Goal: Task Accomplishment & Management: Manage account settings

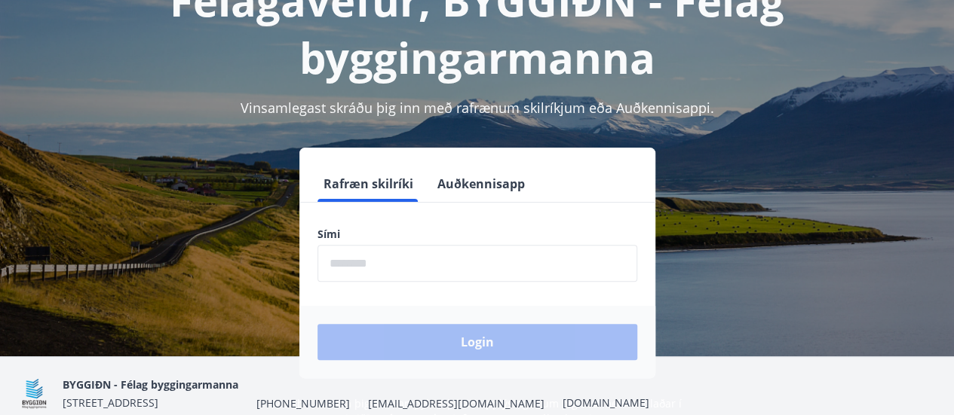
scroll to position [186, 0]
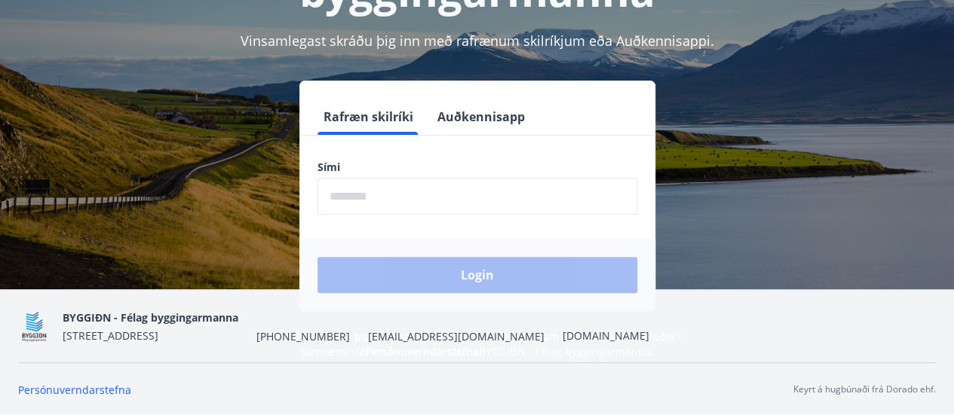
click at [354, 206] on input "phone" at bounding box center [477, 196] width 320 height 37
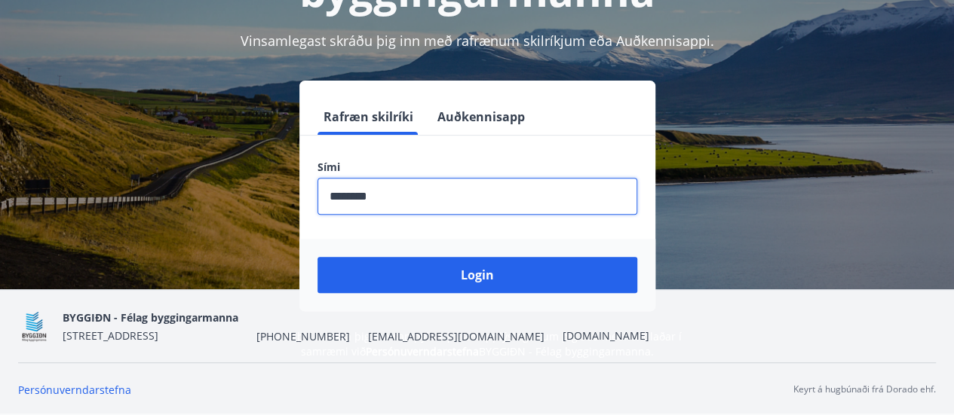
type input "********"
click at [317, 257] on button "Login" at bounding box center [477, 275] width 320 height 36
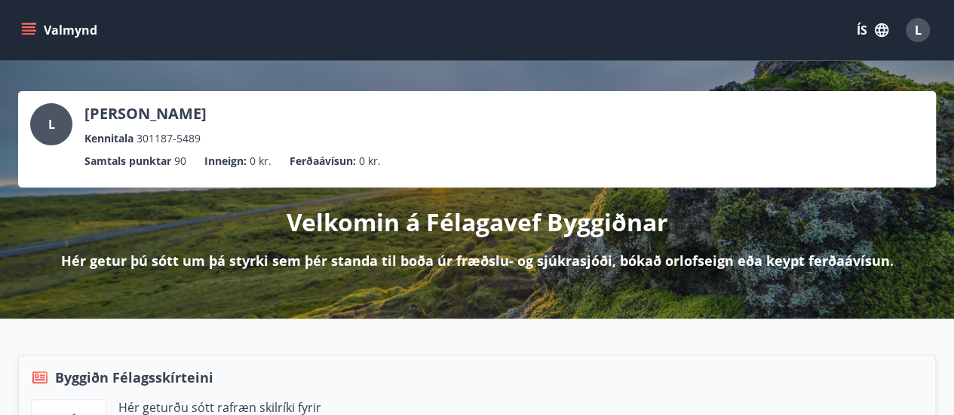
click at [133, 115] on p "[PERSON_NAME]" at bounding box center [145, 113] width 122 height 21
click at [873, 21] on button "ÍS" at bounding box center [872, 30] width 48 height 27
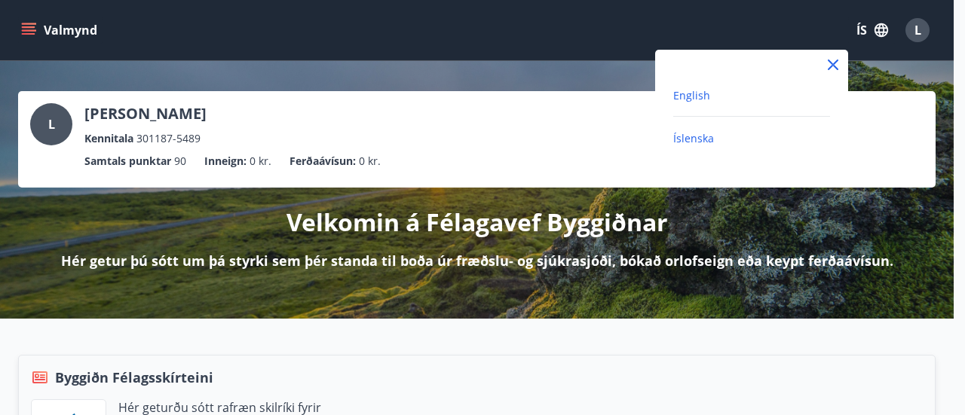
click at [701, 91] on span "English" at bounding box center [691, 95] width 37 height 14
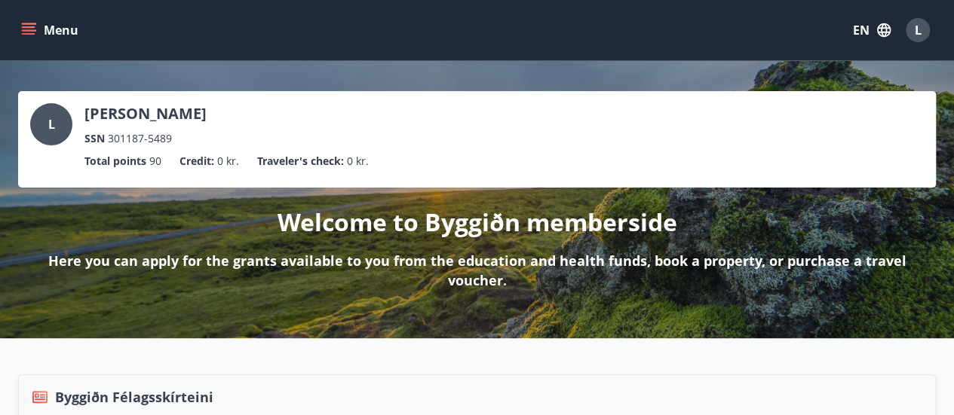
click at [27, 28] on icon "menu" at bounding box center [28, 30] width 15 height 15
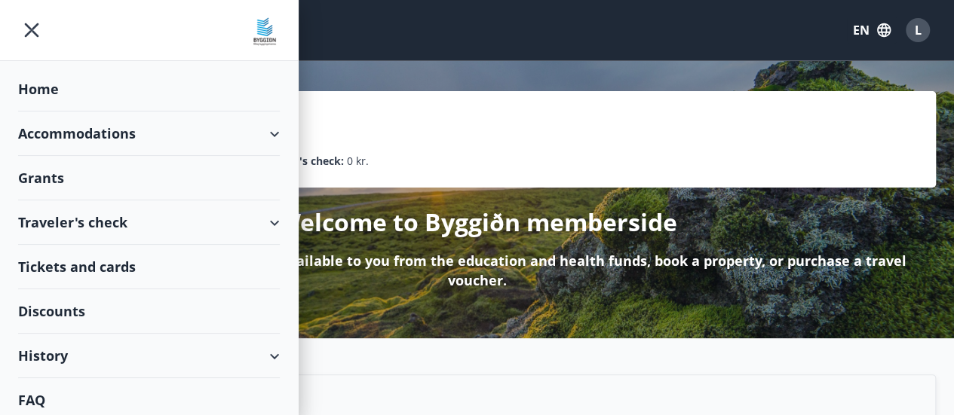
click at [83, 348] on div "History" at bounding box center [149, 356] width 262 height 44
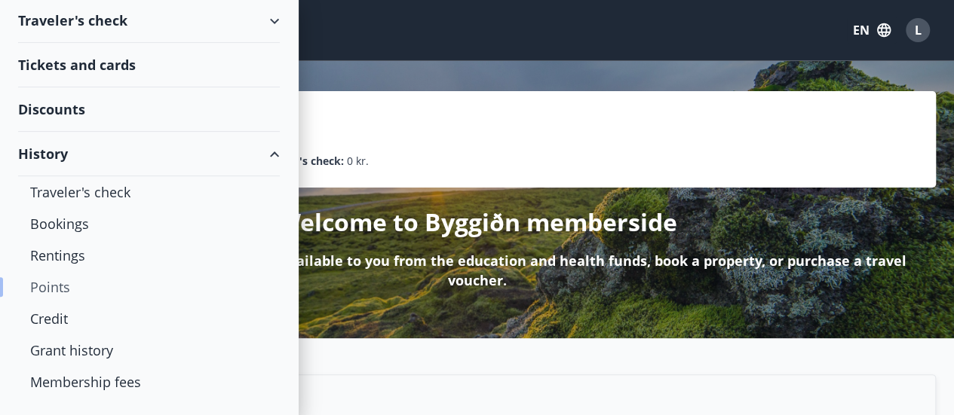
scroll to position [226, 0]
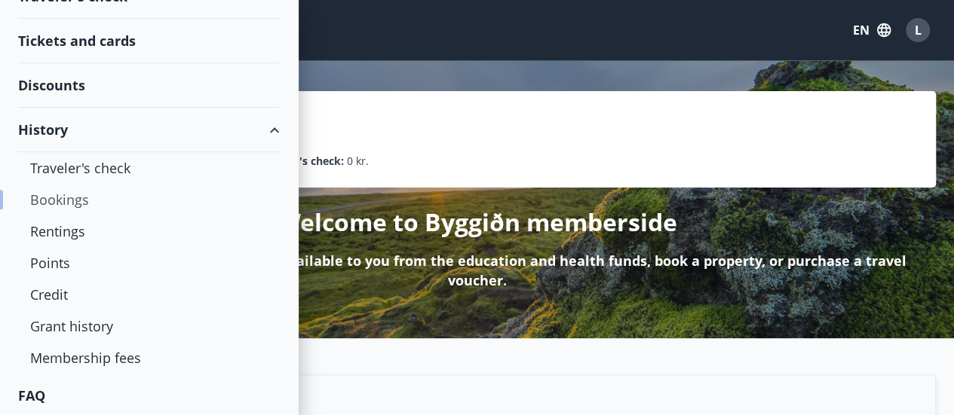
click at [72, 197] on div "Bookings" at bounding box center [149, 200] width 238 height 32
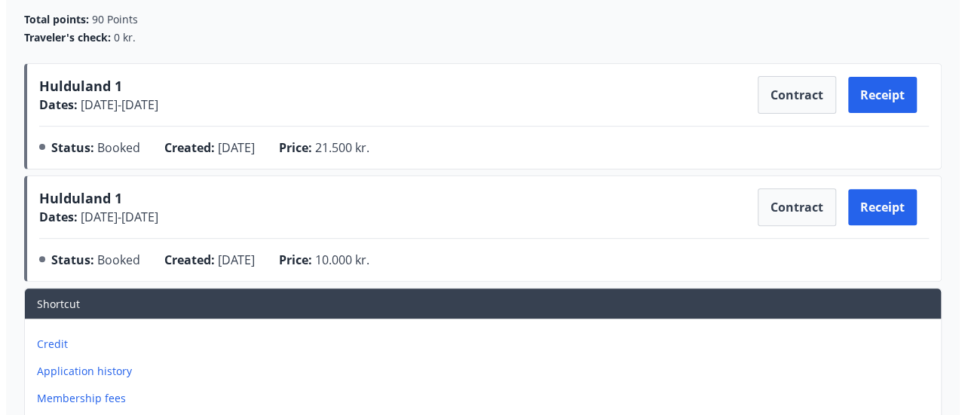
scroll to position [151, 0]
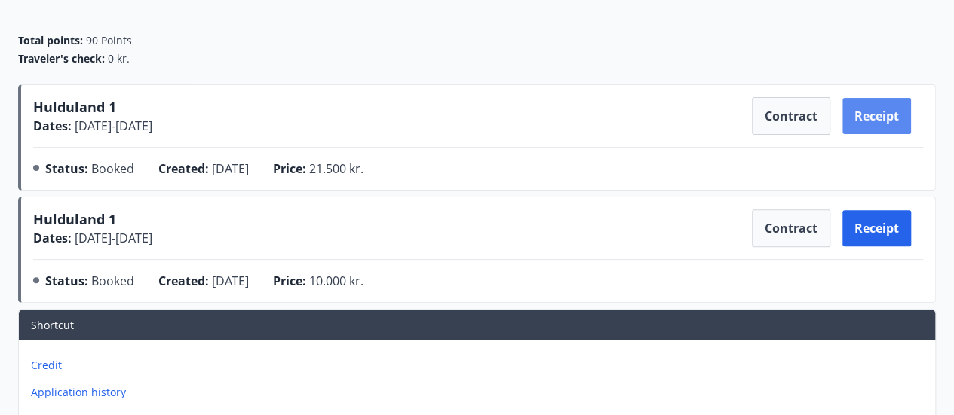
click at [878, 115] on button "Receipt" at bounding box center [876, 116] width 69 height 36
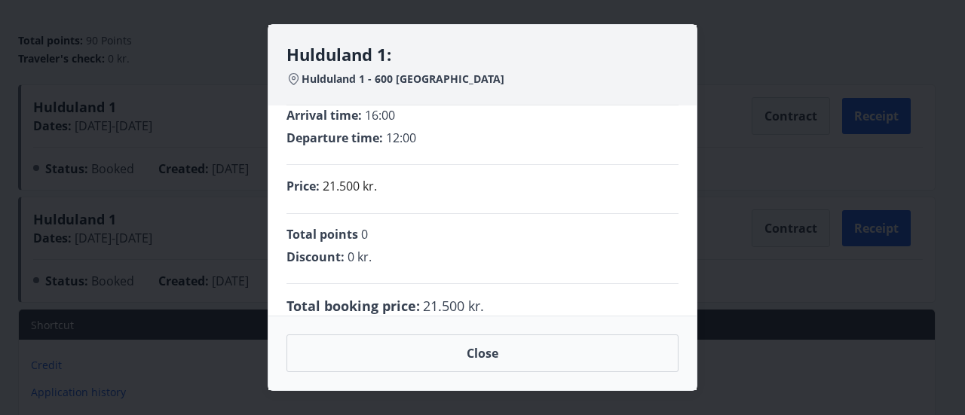
scroll to position [61, 0]
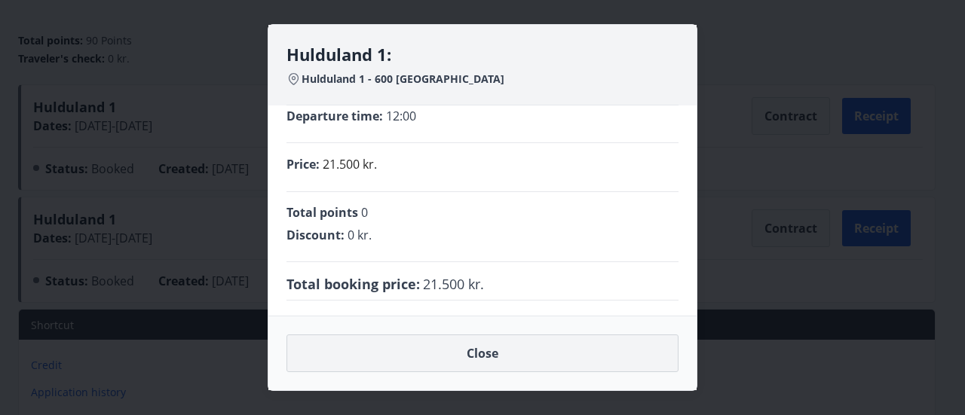
click at [449, 362] on button "Close" at bounding box center [483, 354] width 392 height 38
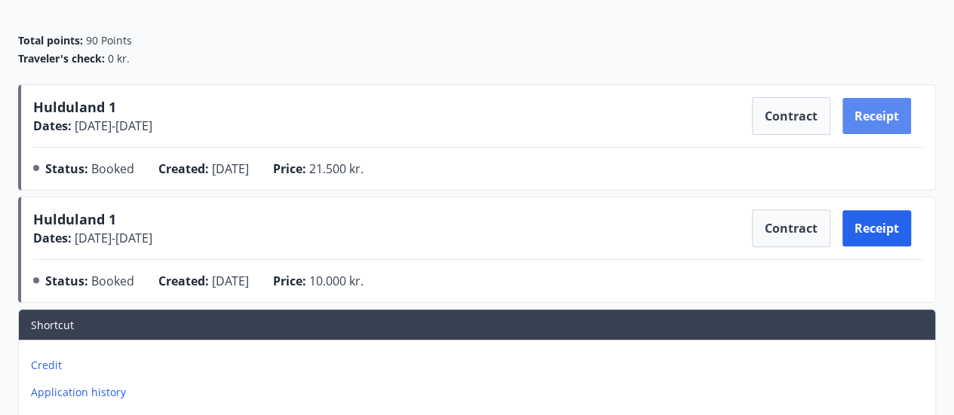
click at [882, 118] on button "Receipt" at bounding box center [876, 116] width 69 height 36
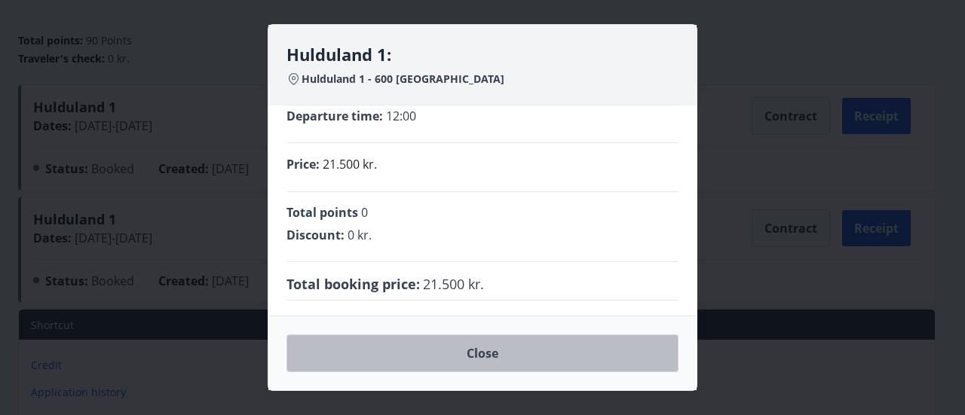
click at [480, 359] on button "Close" at bounding box center [483, 354] width 392 height 38
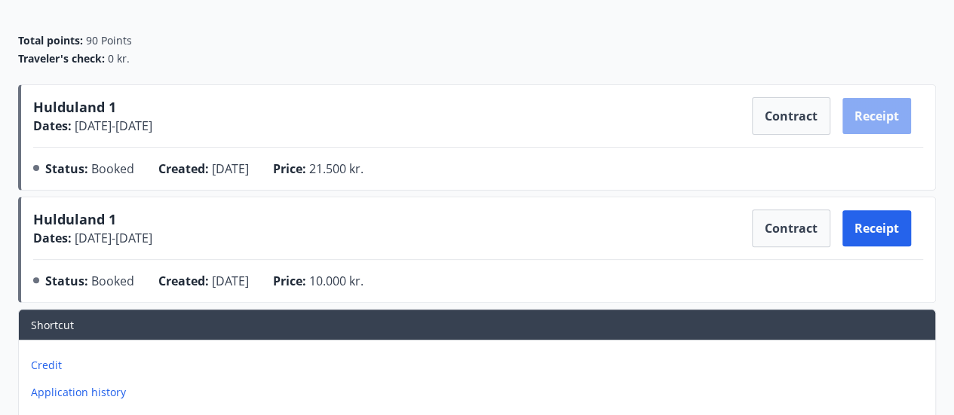
click at [872, 113] on button "Receipt" at bounding box center [876, 116] width 69 height 36
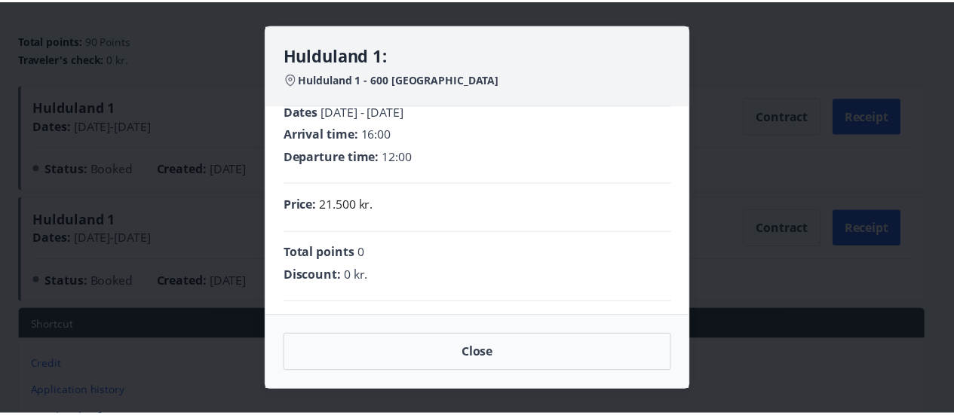
scroll to position [0, 0]
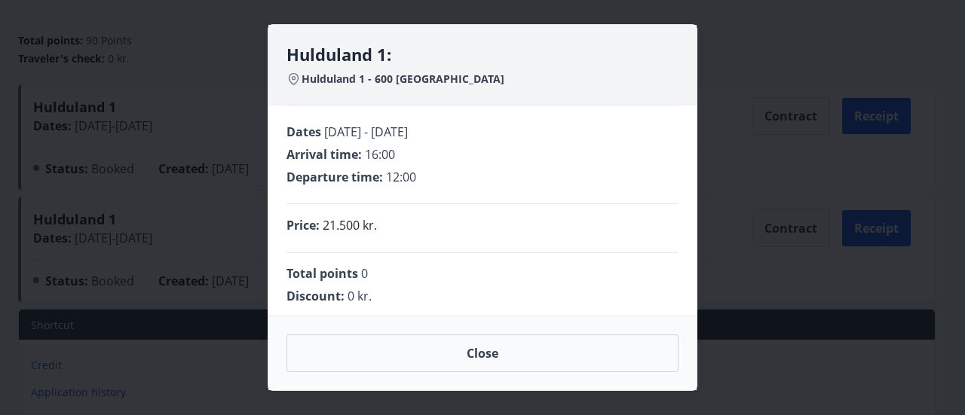
click at [215, 64] on div "Hulduland 1: Hulduland 1 - 600 [GEOGRAPHIC_DATA] Dates [DATE] - [DATE] Arrival …" at bounding box center [482, 207] width 965 height 415
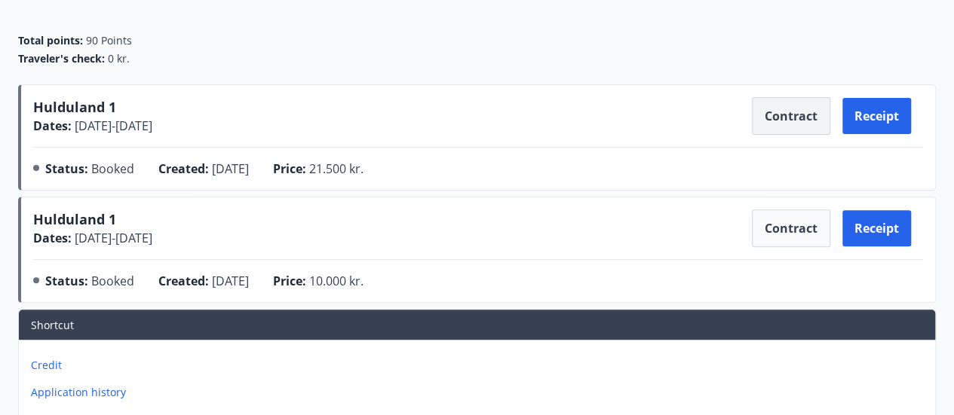
click at [765, 115] on button "Contract" at bounding box center [791, 116] width 78 height 38
click at [883, 114] on button "Receipt" at bounding box center [876, 116] width 69 height 36
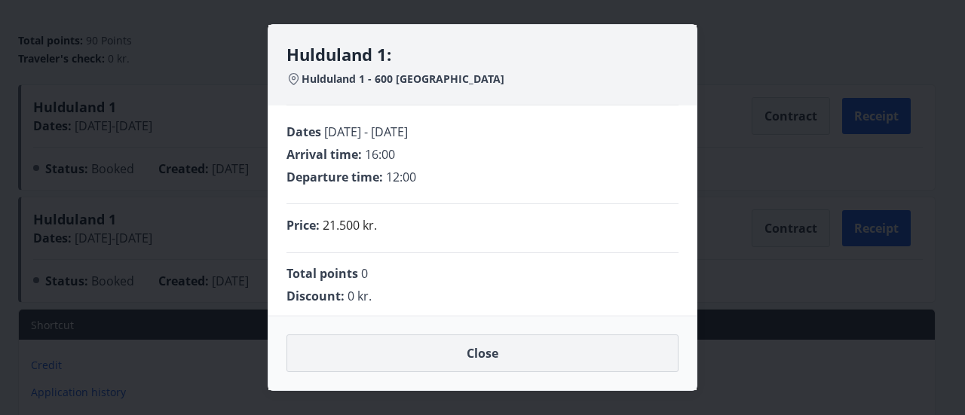
click at [448, 354] on button "Close" at bounding box center [483, 354] width 392 height 38
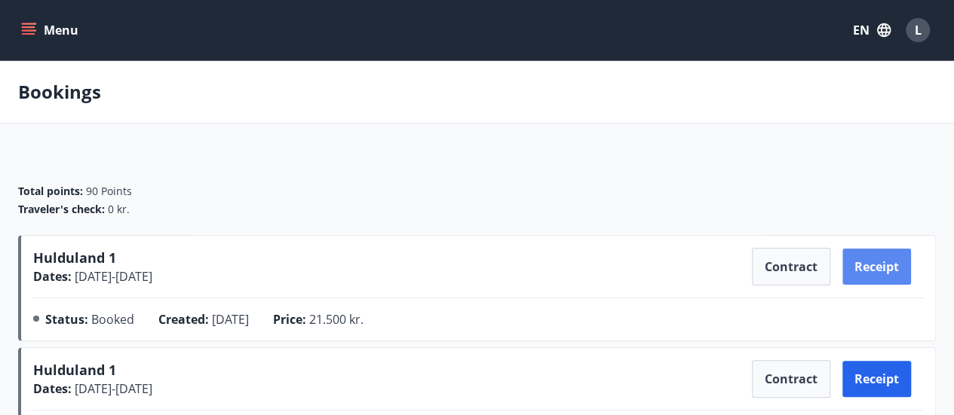
click at [866, 256] on button "Receipt" at bounding box center [876, 267] width 69 height 36
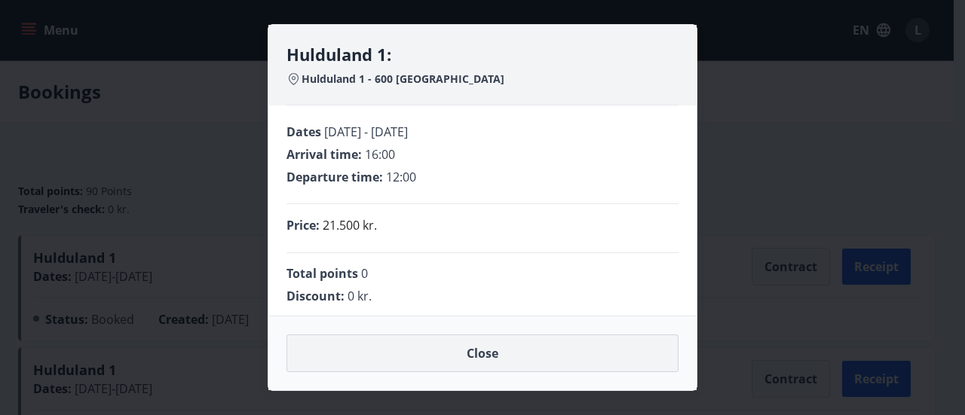
click at [497, 357] on button "Close" at bounding box center [483, 354] width 392 height 38
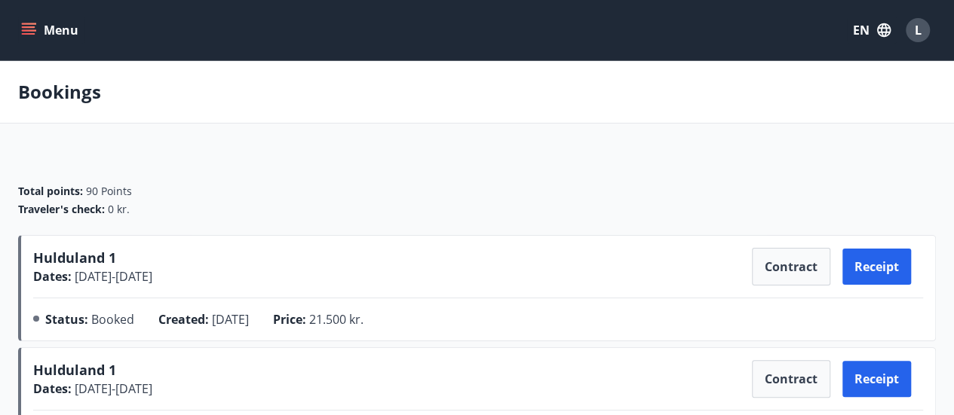
click at [32, 28] on icon "menu" at bounding box center [28, 30] width 15 height 15
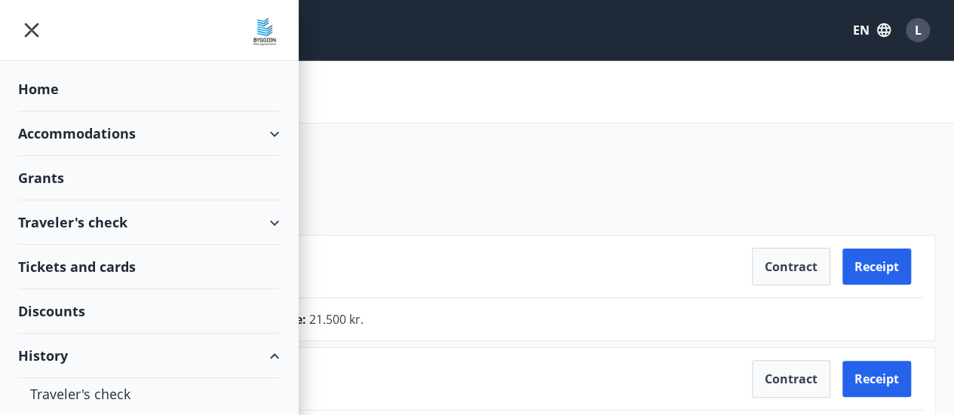
click at [422, 159] on div "Total points : 90 Points Traveler's check : 0 kr." at bounding box center [477, 194] width 918 height 81
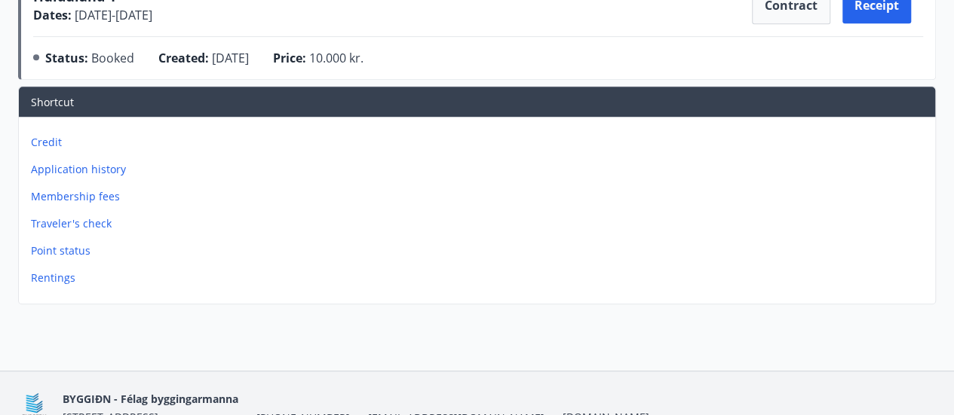
scroll to position [377, 0]
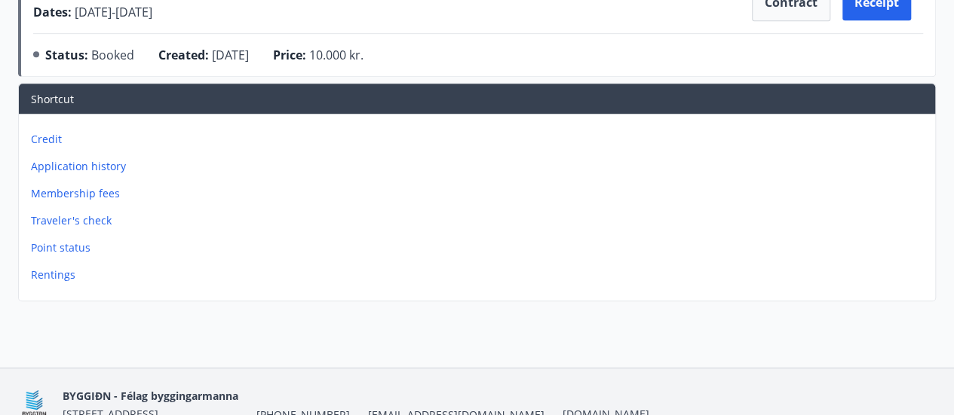
click at [90, 165] on p "Application history" at bounding box center [480, 166] width 898 height 15
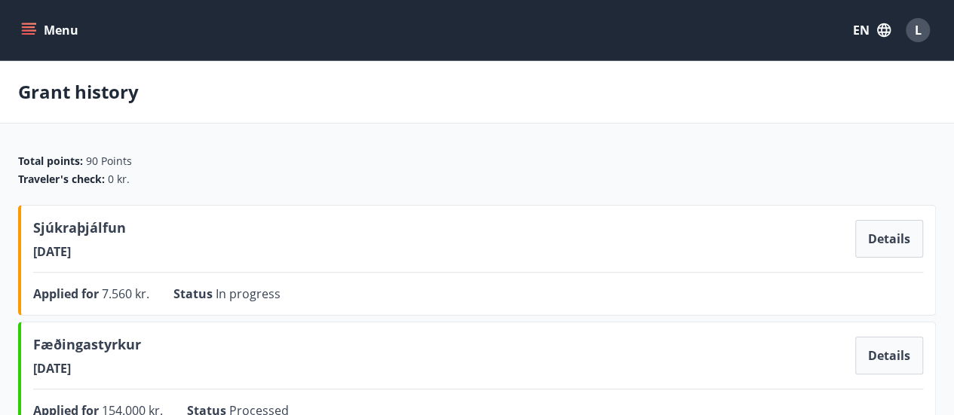
click at [28, 38] on button "Menu" at bounding box center [51, 30] width 66 height 27
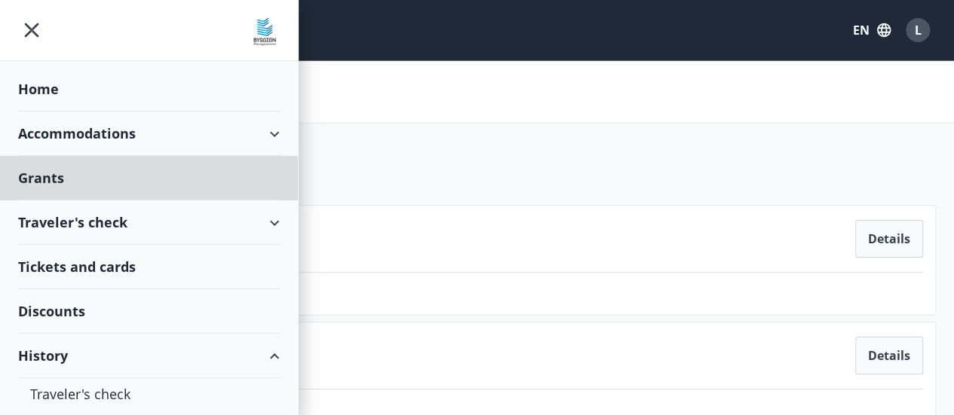
click at [44, 82] on div "Home" at bounding box center [149, 89] width 262 height 44
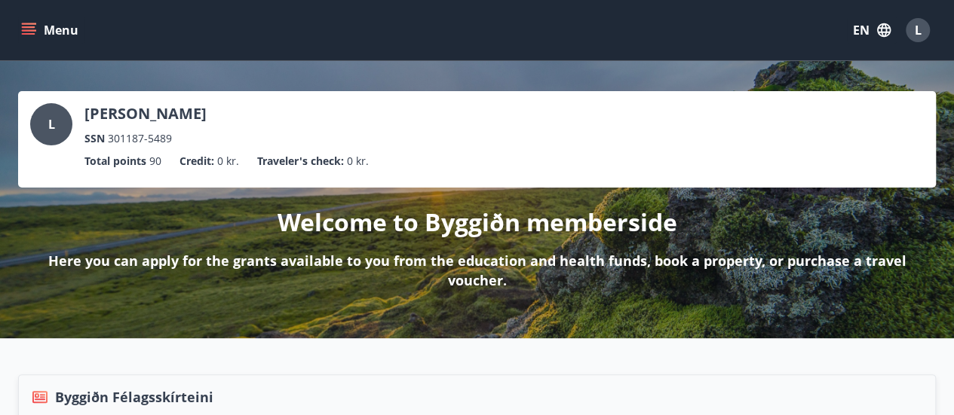
click at [29, 29] on icon "menu" at bounding box center [28, 30] width 15 height 15
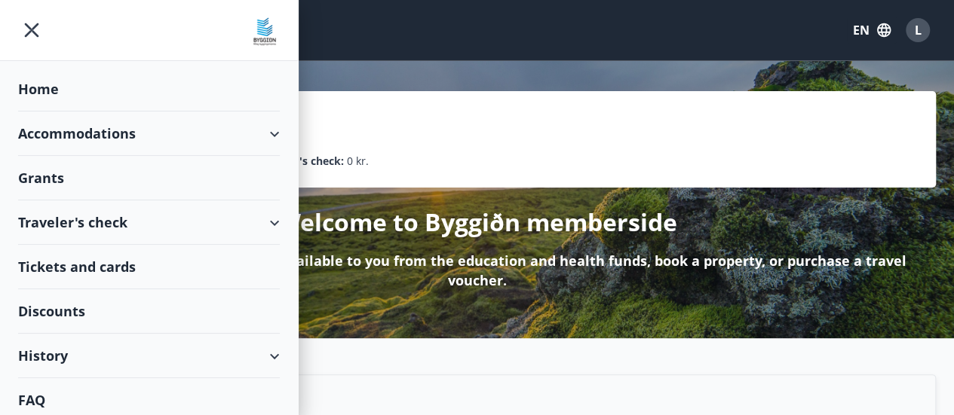
click at [64, 358] on div "History" at bounding box center [149, 356] width 262 height 44
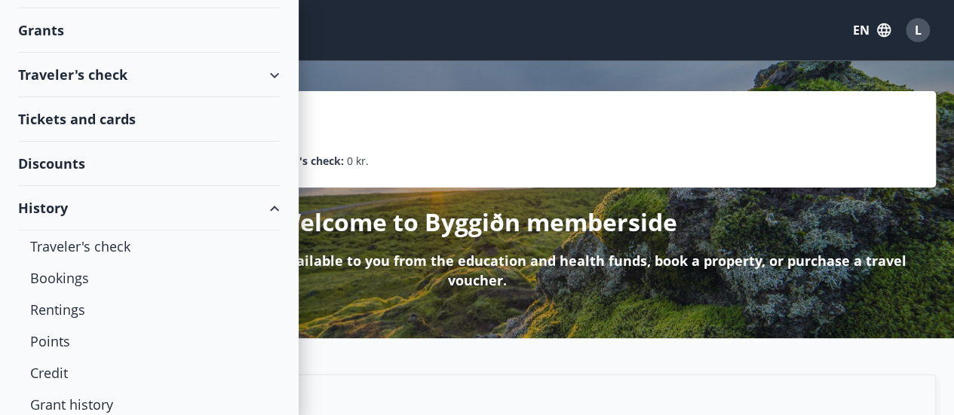
scroll to position [151, 0]
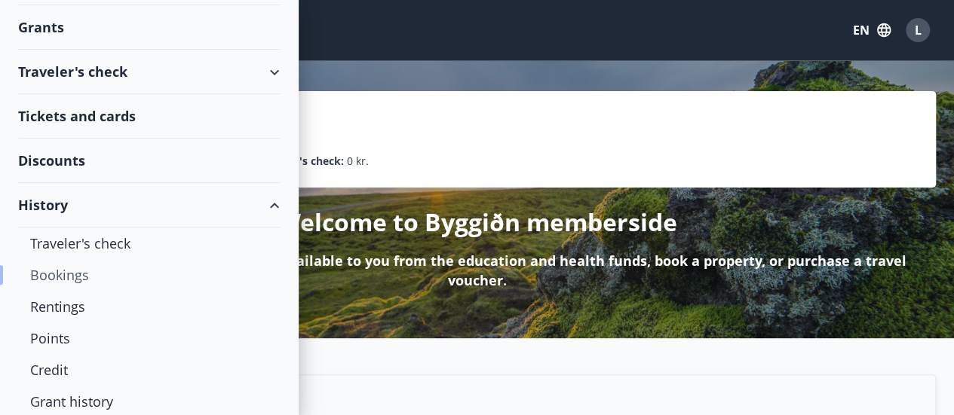
click at [82, 272] on div "Bookings" at bounding box center [149, 275] width 238 height 32
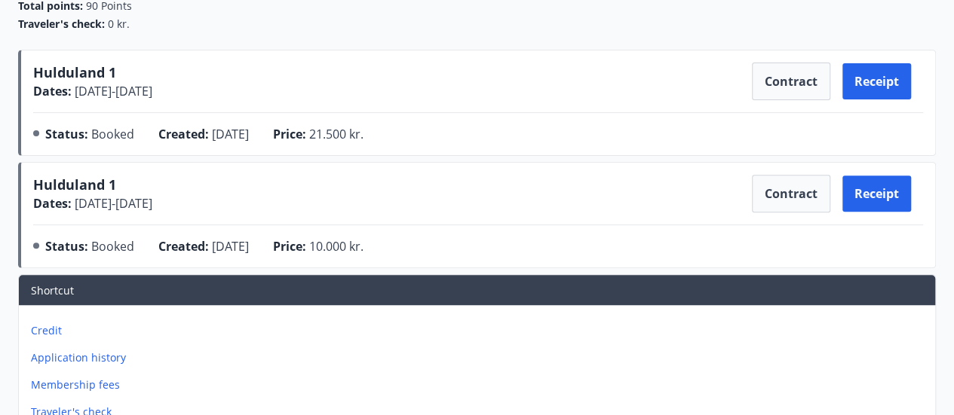
scroll to position [151, 0]
